Goal: Obtain resource: Obtain resource

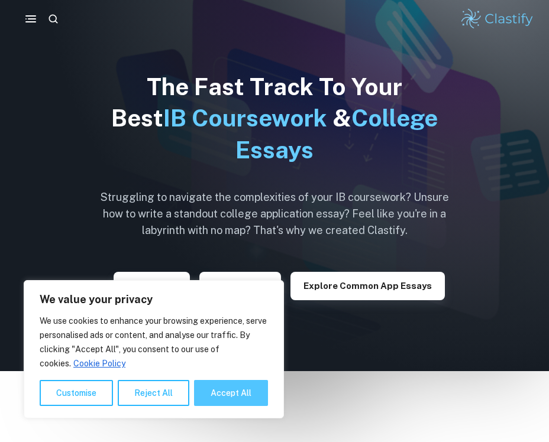
click at [222, 396] on button "Accept All" at bounding box center [231, 393] width 74 height 26
checkbox input "true"
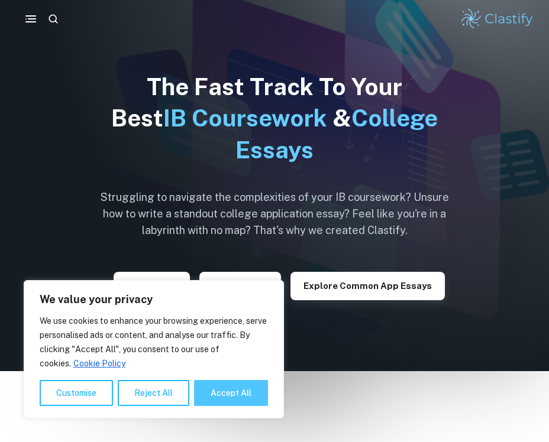
checkbox input "true"
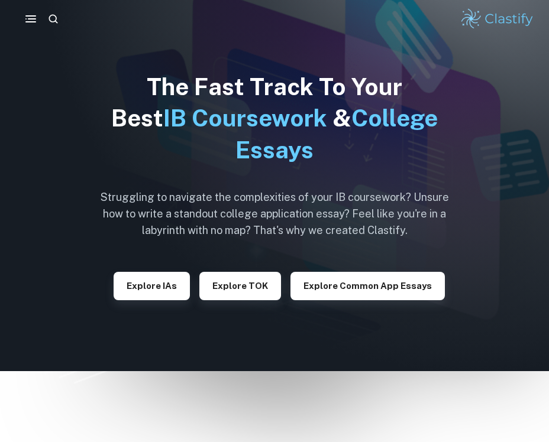
click at [159, 301] on div "The Fast Track To Your Best IB Coursework & College Essays Struggling to naviga…" at bounding box center [274, 185] width 367 height 371
click at [161, 287] on button "Explore IAs" at bounding box center [152, 286] width 76 height 28
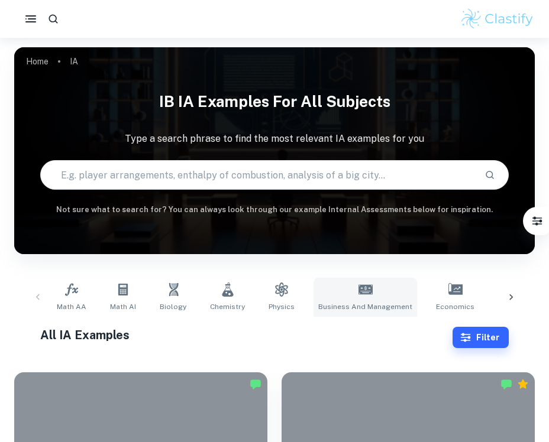
click at [350, 290] on link "Business and Management" at bounding box center [366, 297] width 104 height 39
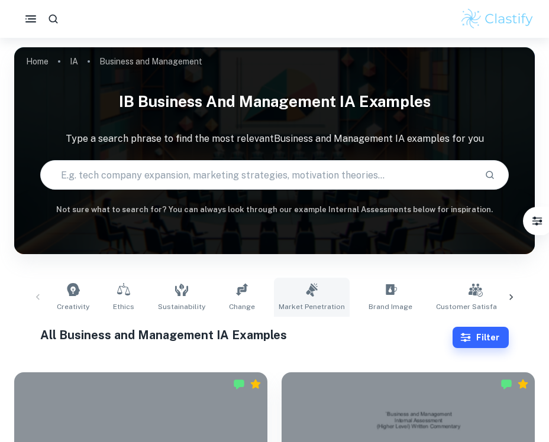
scroll to position [73, 0]
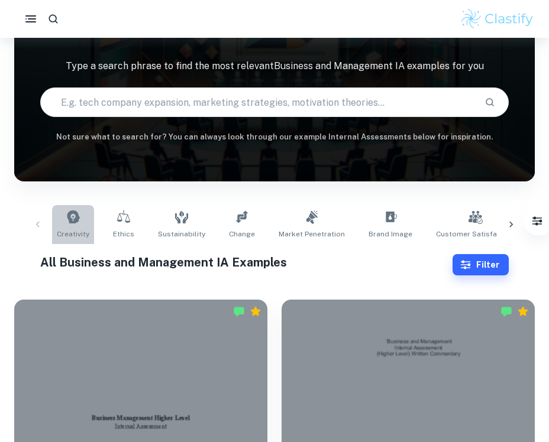
click at [75, 221] on icon at bounding box center [73, 217] width 13 height 13
type input "Creativity"
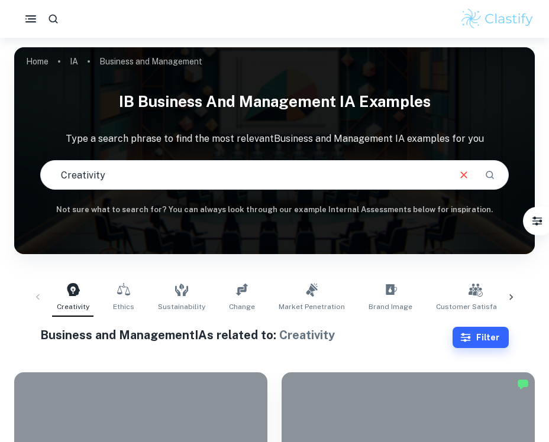
click at [478, 336] on button "Filter" at bounding box center [481, 337] width 56 height 21
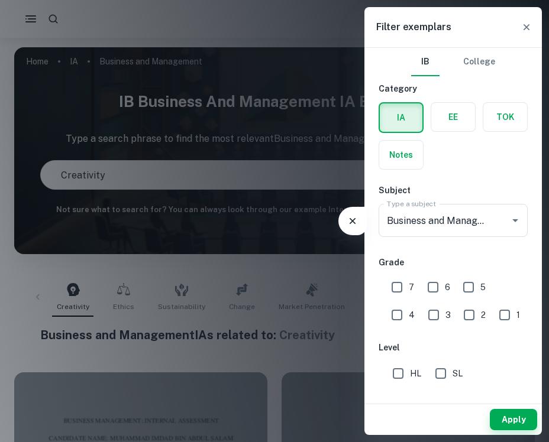
click at [403, 293] on input "7" at bounding box center [397, 288] width 24 height 24
checkbox input "true"
click at [432, 289] on input "6" at bounding box center [433, 288] width 24 height 24
checkbox input "true"
click at [502, 424] on button "Apply" at bounding box center [513, 419] width 47 height 21
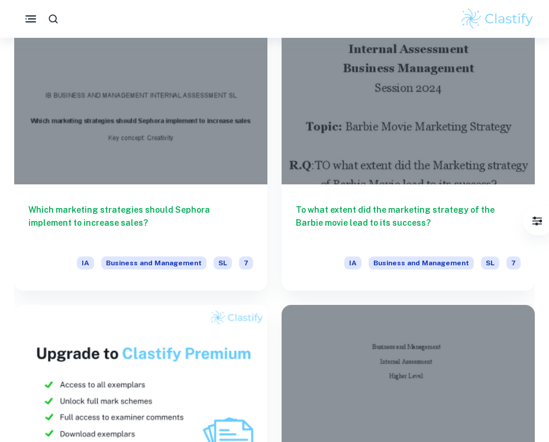
scroll to position [3470, 0]
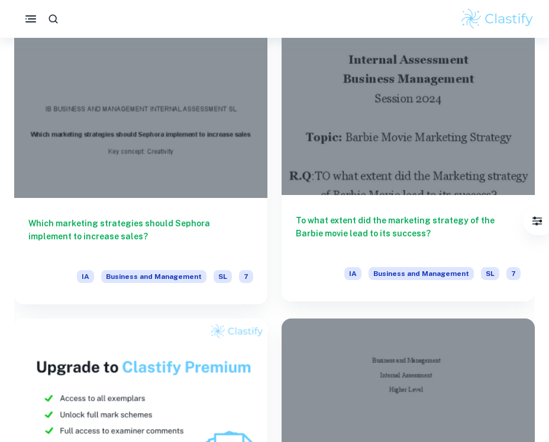
click at [424, 154] on div at bounding box center [408, 100] width 253 height 190
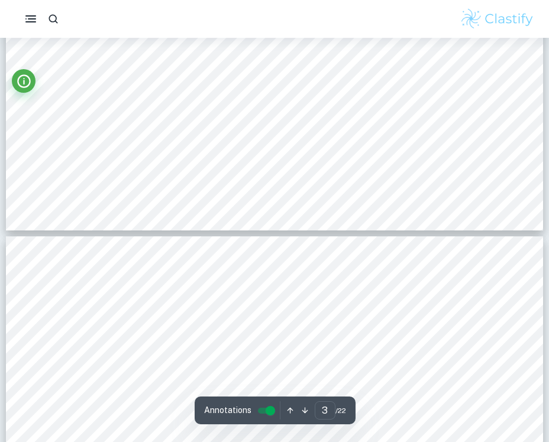
scroll to position [2083, 0]
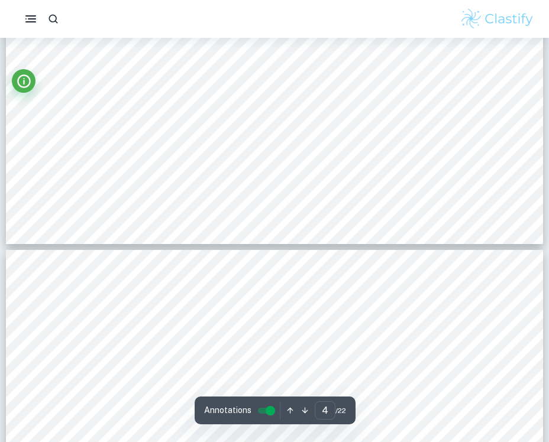
type input "5"
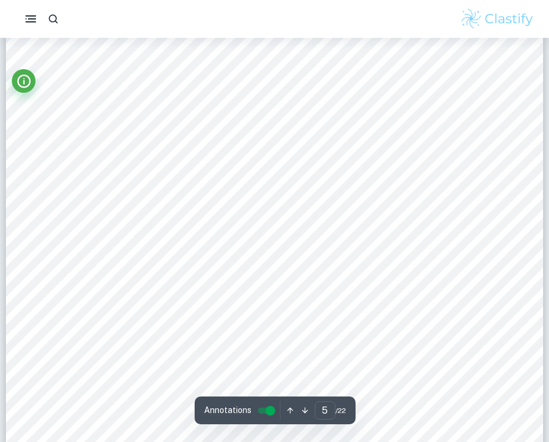
scroll to position [3046, 0]
